Goal: Find contact information: Find contact information

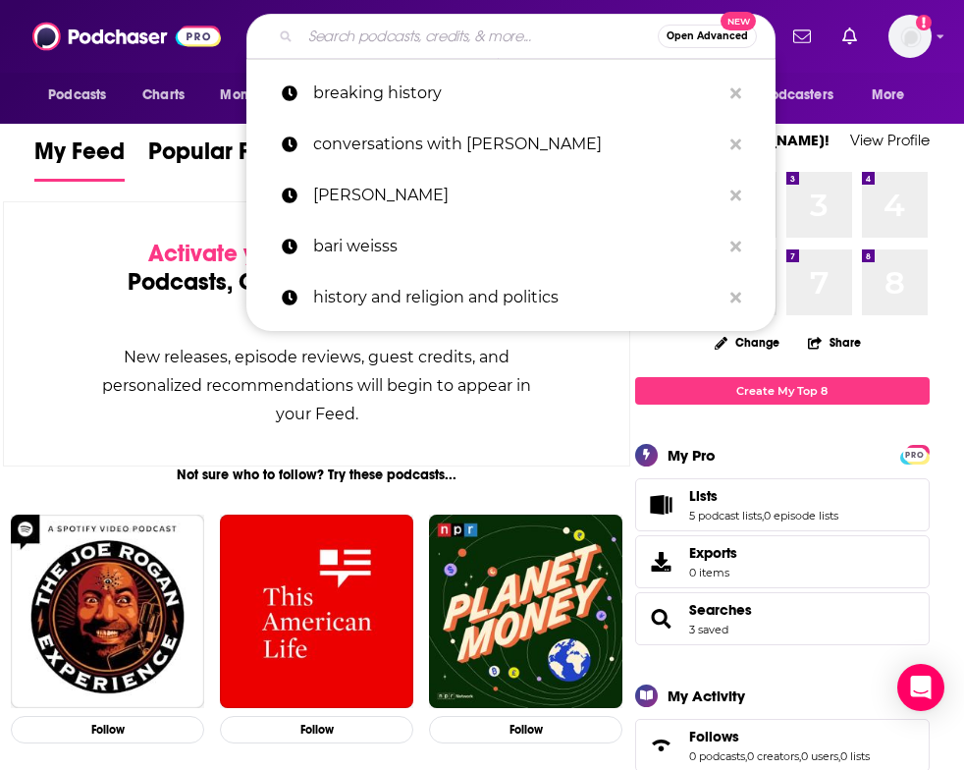
click at [416, 40] on input "Search podcasts, credits, & more..." at bounding box center [478, 36] width 357 height 31
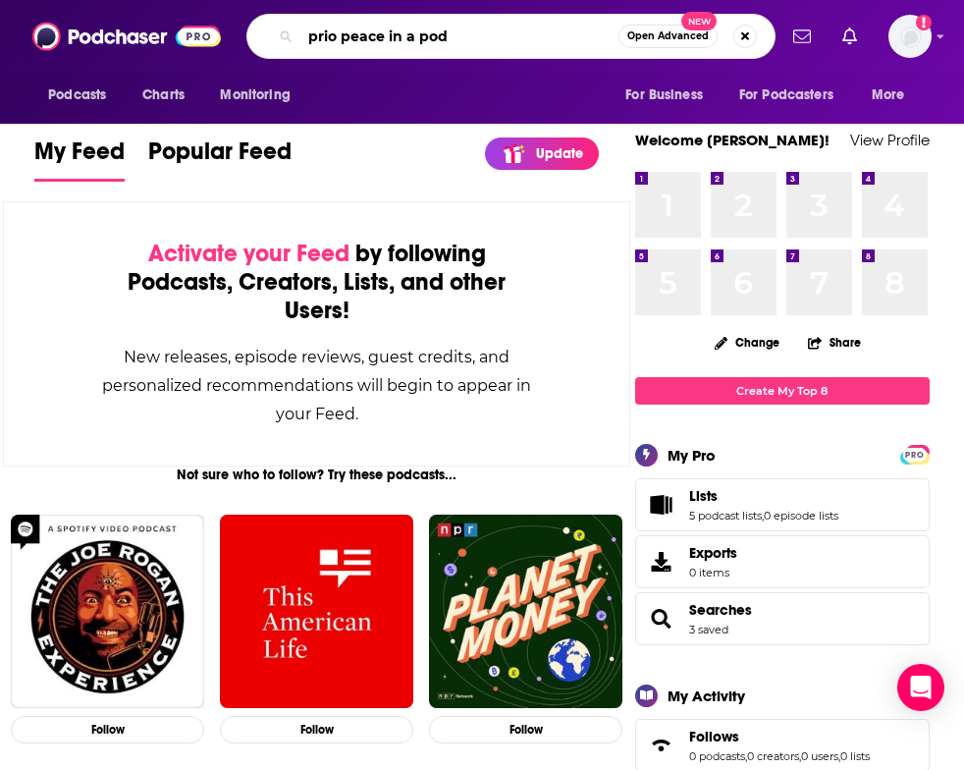
type input "prio peace in a pod"
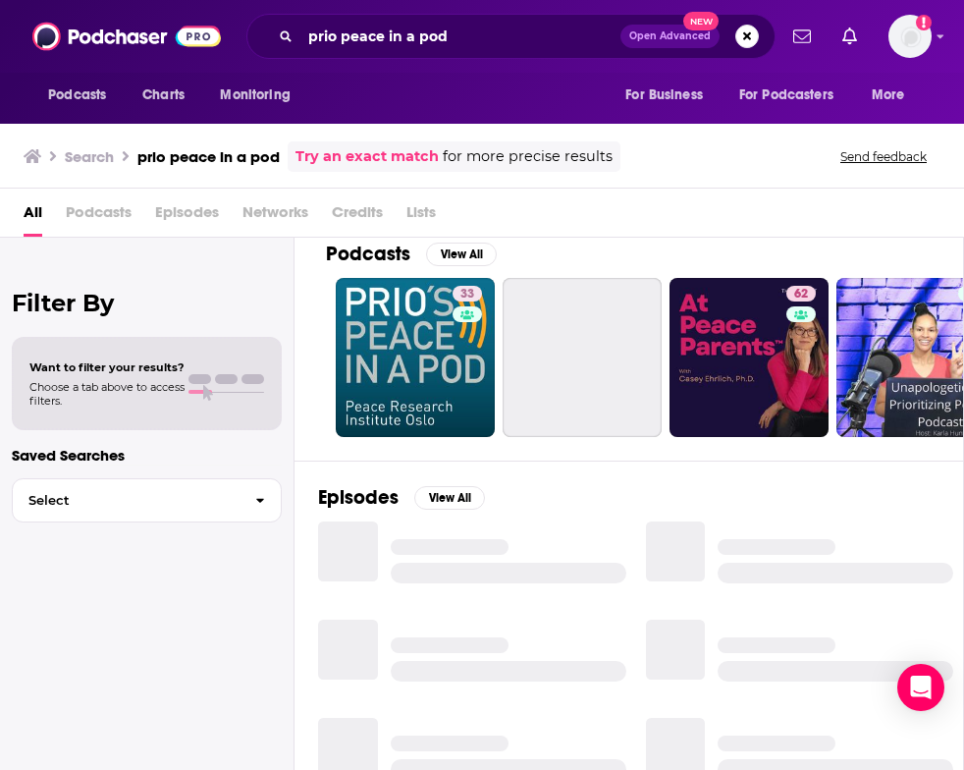
scroll to position [22, 0]
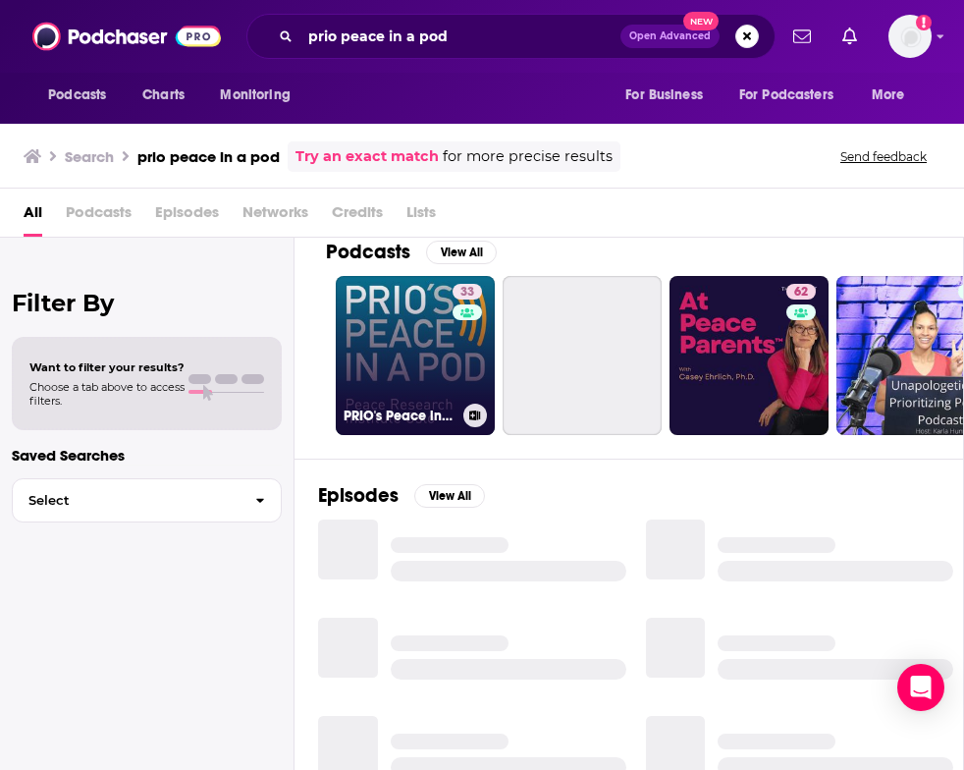
click at [386, 340] on link "33 PRIO's Peace in a Pod" at bounding box center [415, 355] width 159 height 159
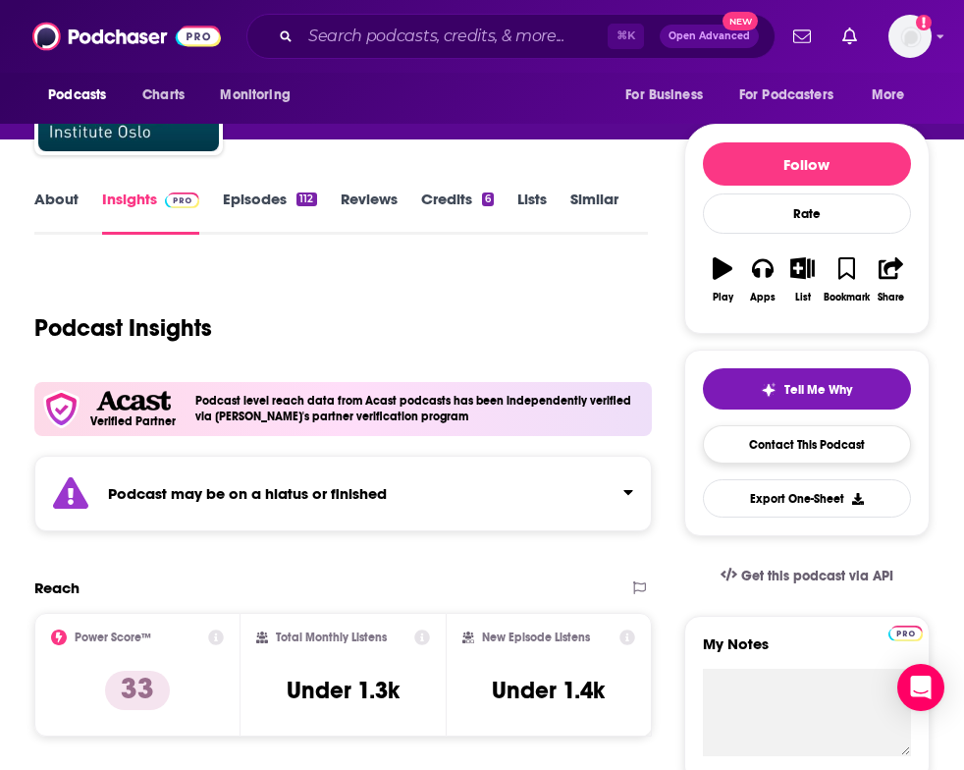
click at [789, 447] on link "Contact This Podcast" at bounding box center [807, 444] width 208 height 38
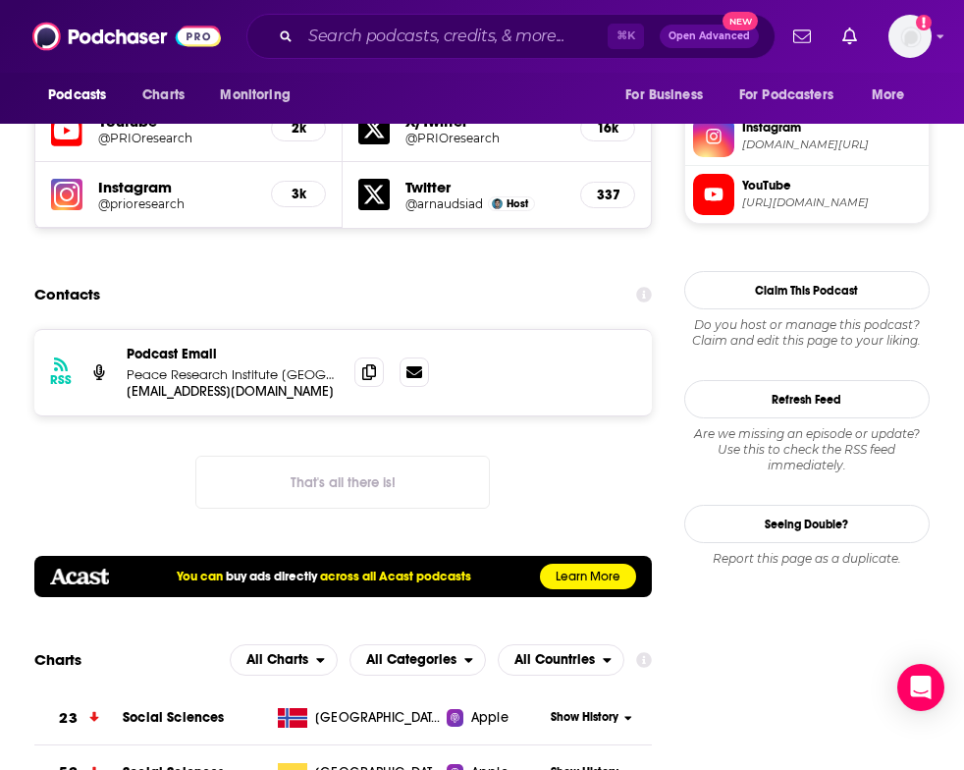
scroll to position [1903, 2]
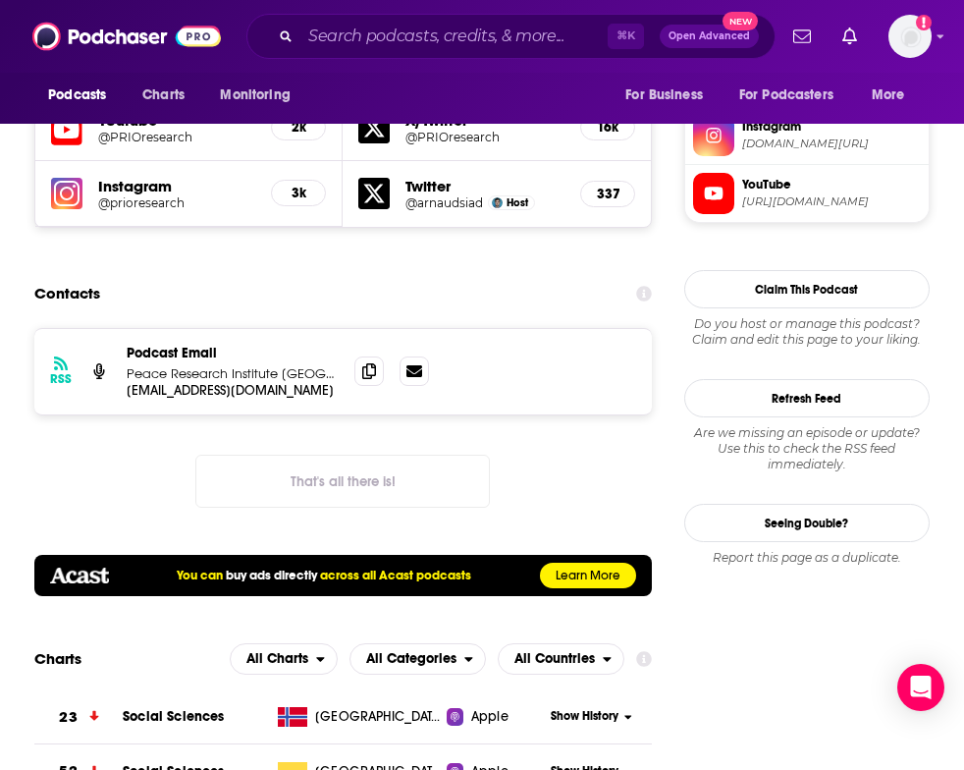
click at [332, 275] on div "Contacts" at bounding box center [342, 293] width 617 height 37
click at [318, 365] on p "Peace Research Institute [GEOGRAPHIC_DATA] (PRIO)" at bounding box center [233, 373] width 212 height 17
